Goal: Complete application form

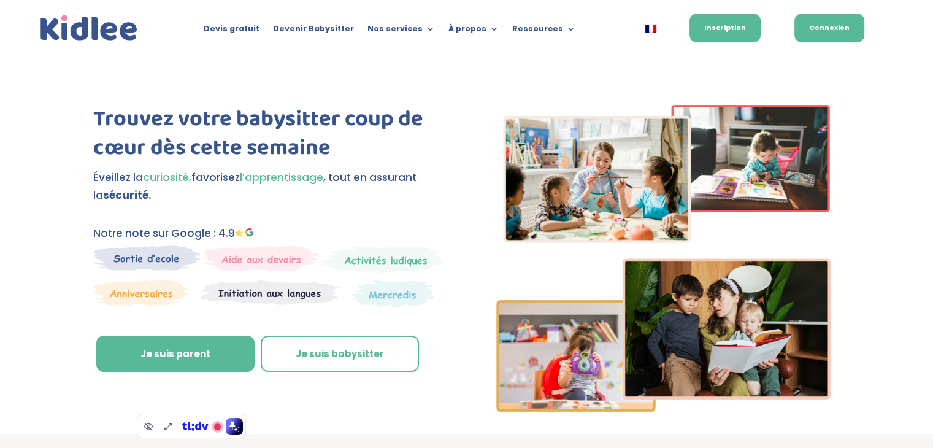
click at [821, 32] on link "Connexion" at bounding box center [829, 27] width 70 height 29
click at [702, 39] on link "Inscription" at bounding box center [724, 27] width 71 height 29
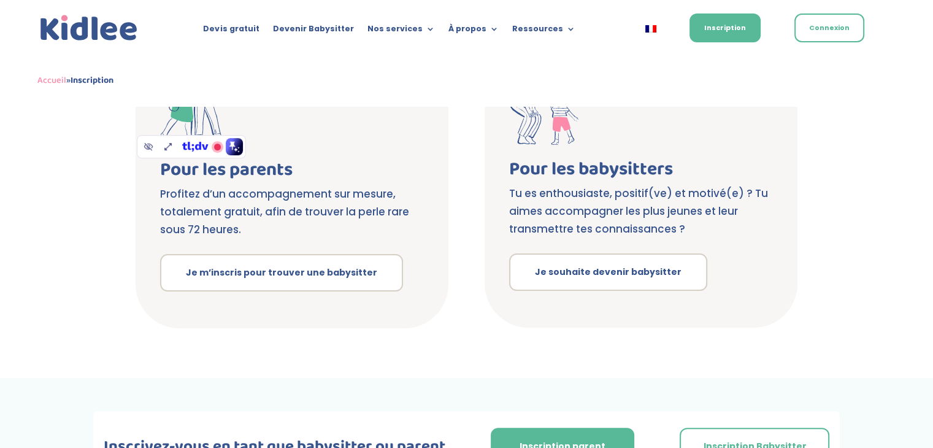
scroll to position [281, 0]
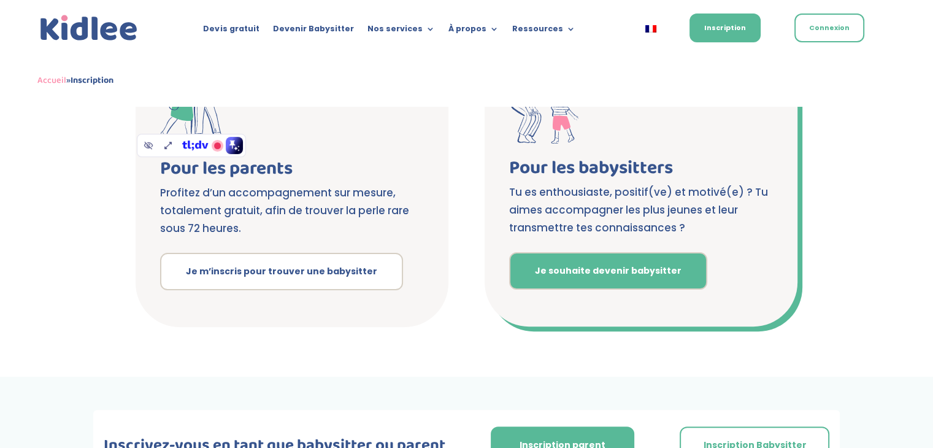
click at [578, 265] on link "Je souhaite devenir babysitter" at bounding box center [608, 271] width 198 height 38
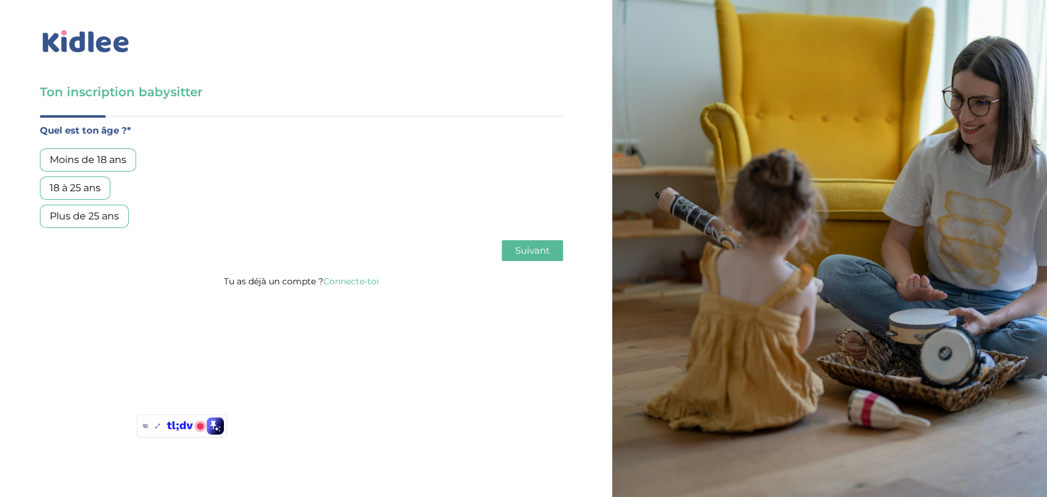
click at [78, 188] on div "18 à 25 ans" at bounding box center [75, 188] width 71 height 23
click at [510, 250] on button "Suivant" at bounding box center [532, 250] width 61 height 21
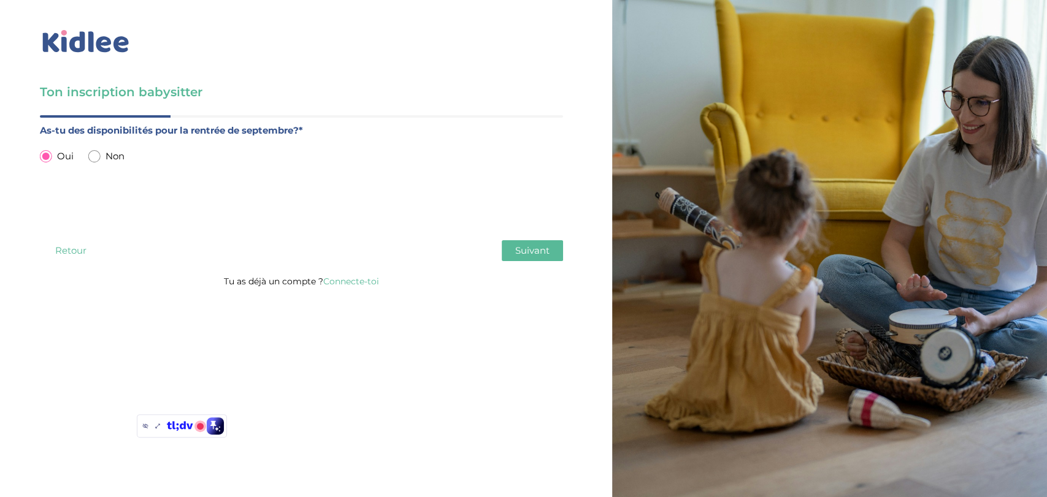
click at [524, 251] on span "Suivant" at bounding box center [532, 251] width 34 height 12
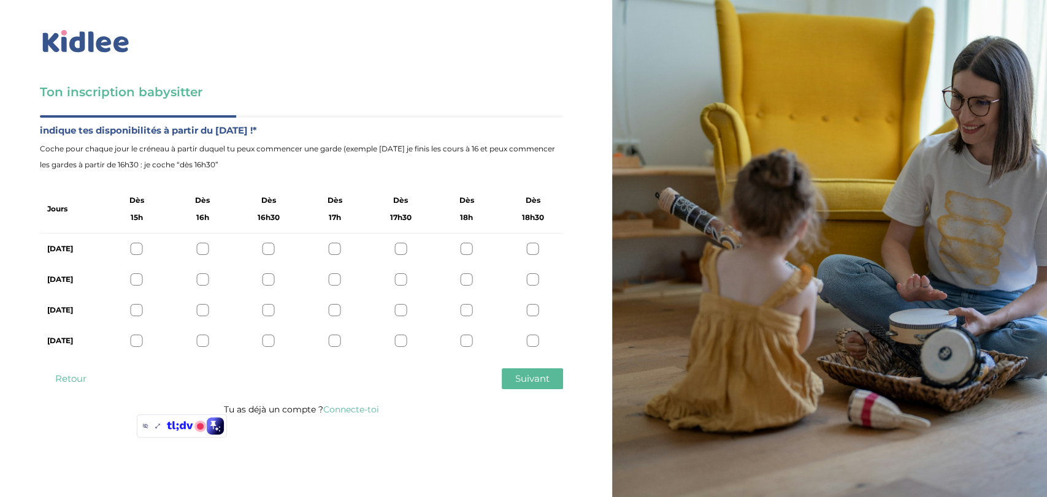
click at [267, 250] on div at bounding box center [268, 249] width 12 height 12
click at [265, 281] on div at bounding box center [268, 280] width 12 height 12
click at [269, 307] on div at bounding box center [268, 310] width 12 height 12
click at [269, 342] on div at bounding box center [268, 341] width 12 height 12
click at [524, 382] on span "Suivant" at bounding box center [532, 379] width 34 height 12
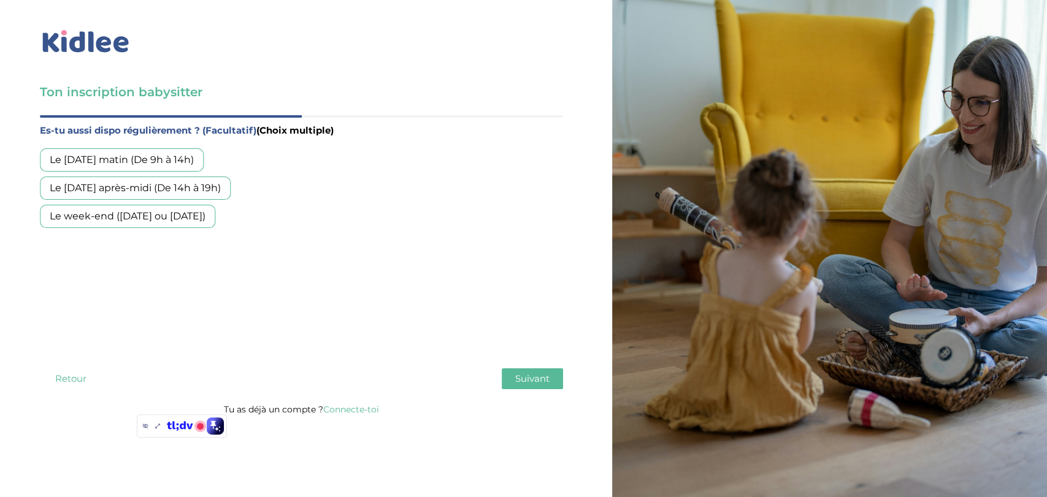
click at [150, 163] on div "Le mercredi matin (De 9h à 14h)" at bounding box center [122, 159] width 164 height 23
click at [153, 189] on div "Le mercredi après-midi (De 14h à 19h)" at bounding box center [135, 188] width 191 height 23
click at [525, 383] on span "Suivant" at bounding box center [532, 379] width 34 height 12
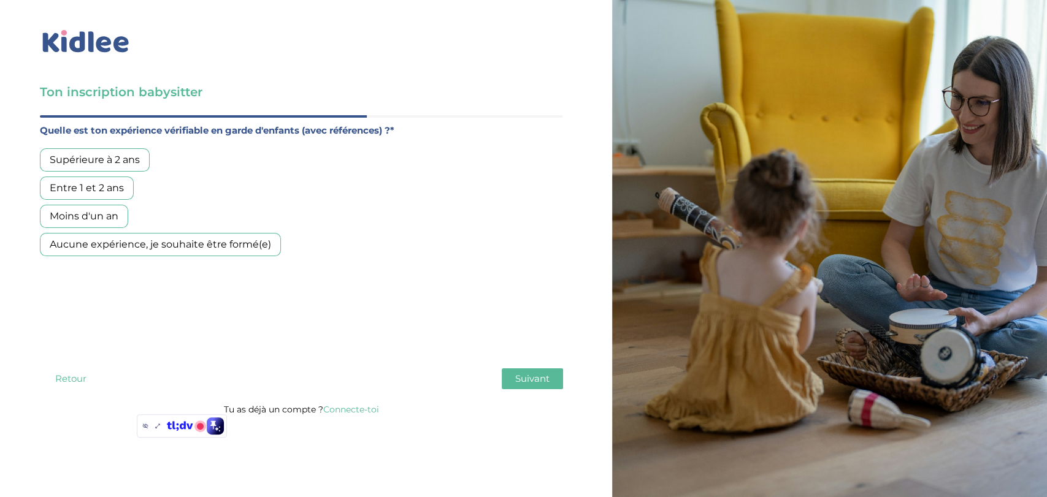
click at [85, 188] on div "Entre 1 et 2 ans" at bounding box center [87, 188] width 94 height 23
click at [536, 383] on span "Suivant" at bounding box center [532, 379] width 34 height 12
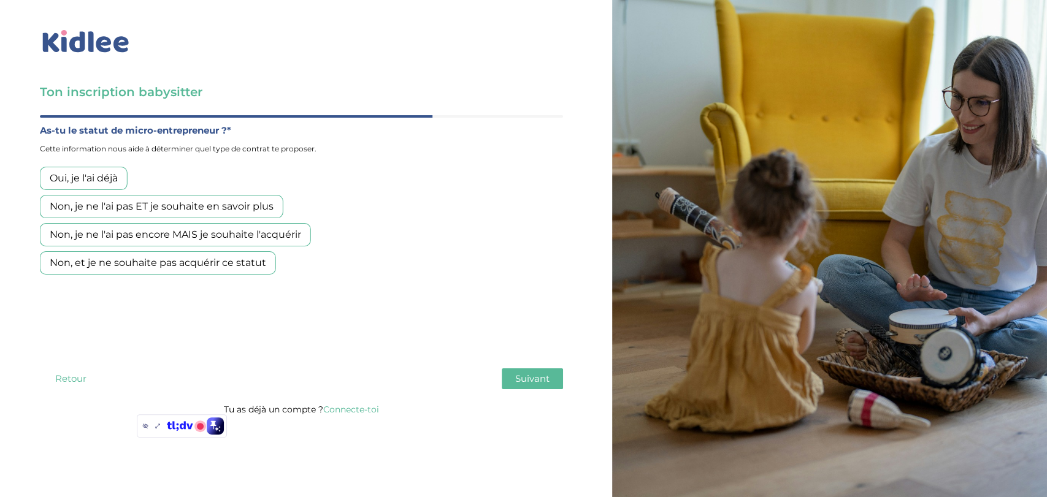
click at [86, 183] on div "Oui, je l'ai déjà" at bounding box center [84, 178] width 88 height 23
click at [535, 376] on span "Suivant" at bounding box center [532, 379] width 34 height 12
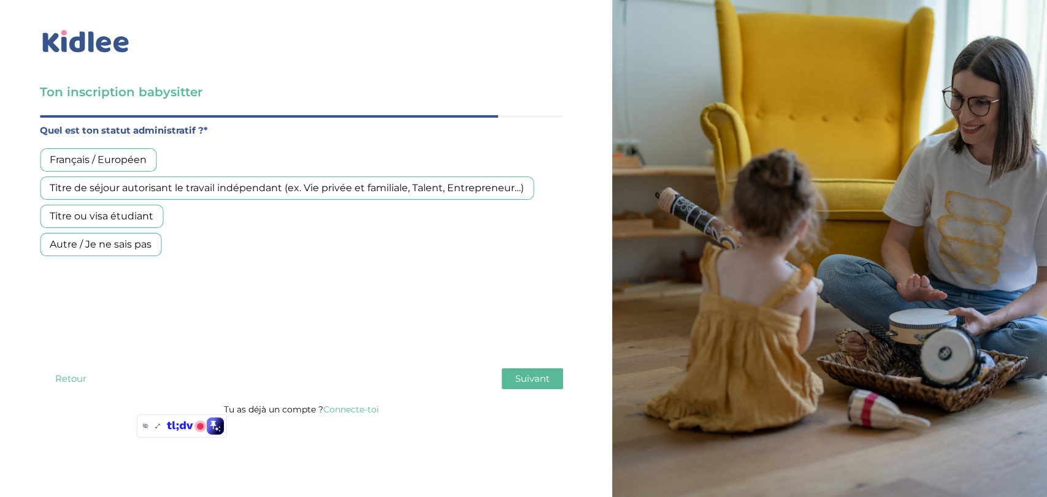
click at [130, 161] on div "Français / Européen" at bounding box center [98, 159] width 117 height 23
click at [546, 375] on span "Suivant" at bounding box center [532, 379] width 34 height 12
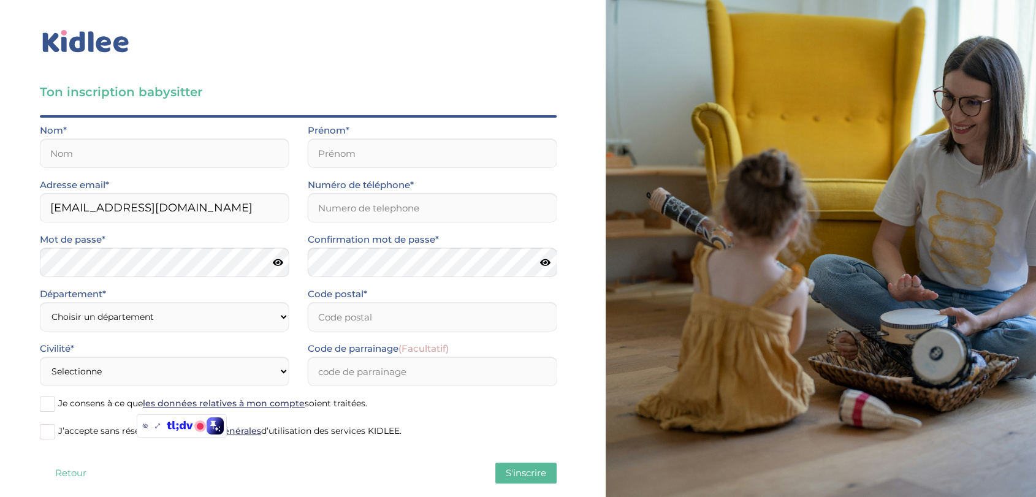
click at [63, 471] on button "Retour" at bounding box center [70, 473] width 61 height 21
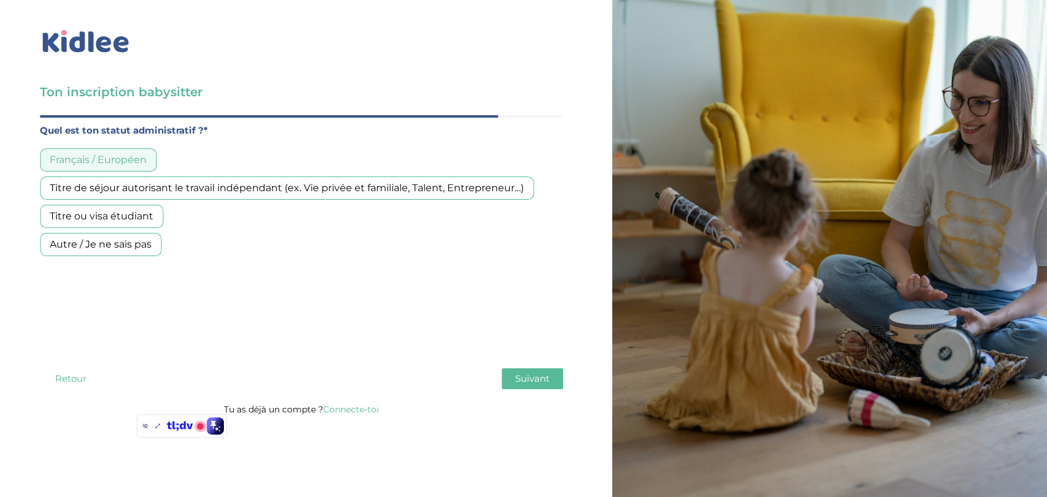
click at [66, 379] on button "Retour" at bounding box center [70, 379] width 61 height 21
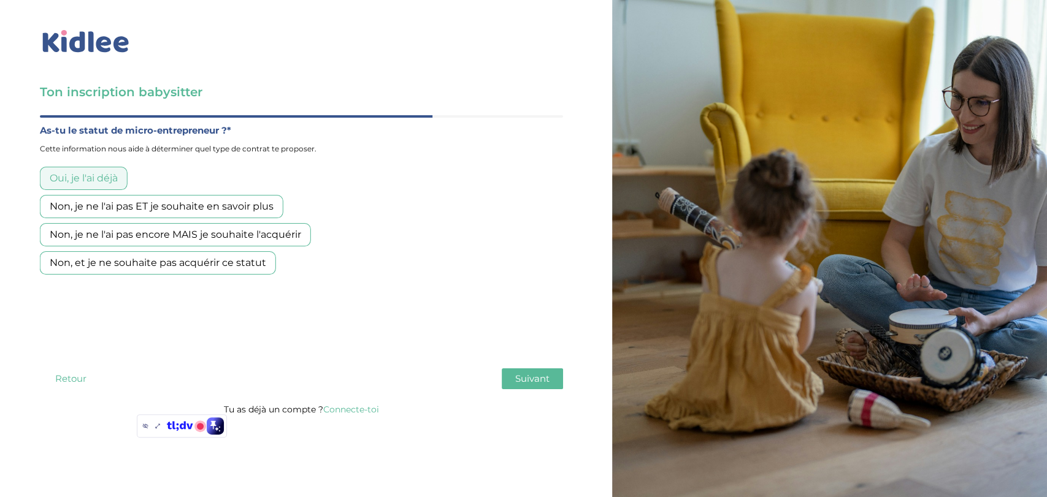
click at [66, 379] on button "Retour" at bounding box center [70, 379] width 61 height 21
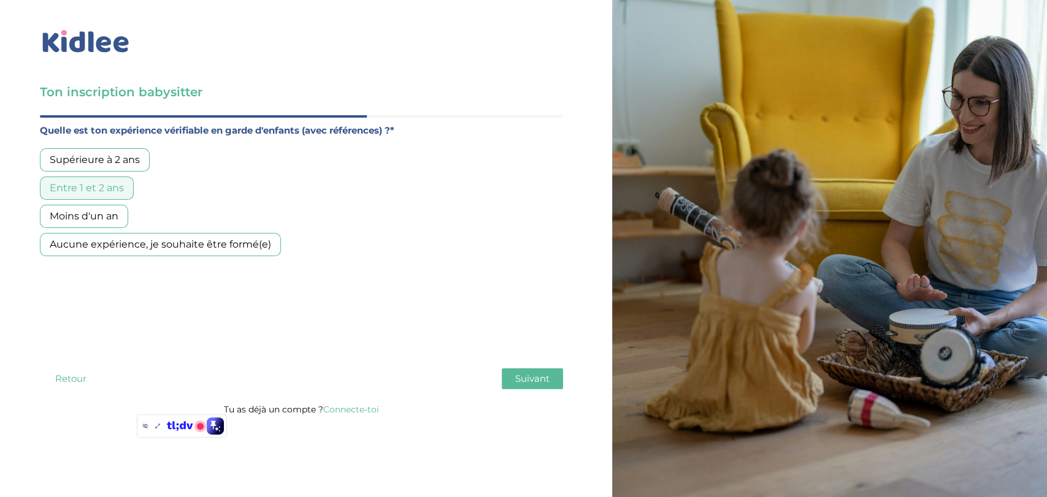
click at [66, 379] on button "Retour" at bounding box center [70, 379] width 61 height 21
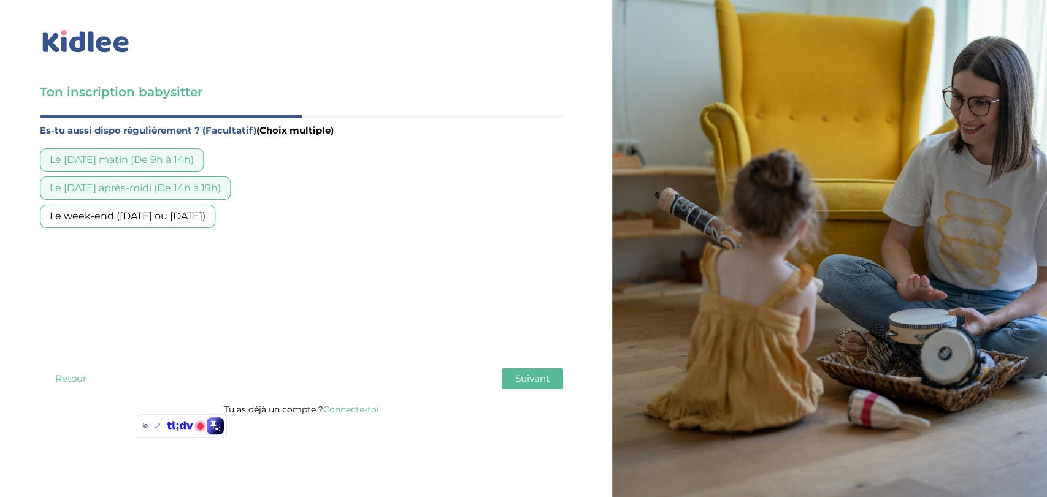
click at [66, 379] on button "Retour" at bounding box center [70, 379] width 61 height 21
